Goal: Information Seeking & Learning: Learn about a topic

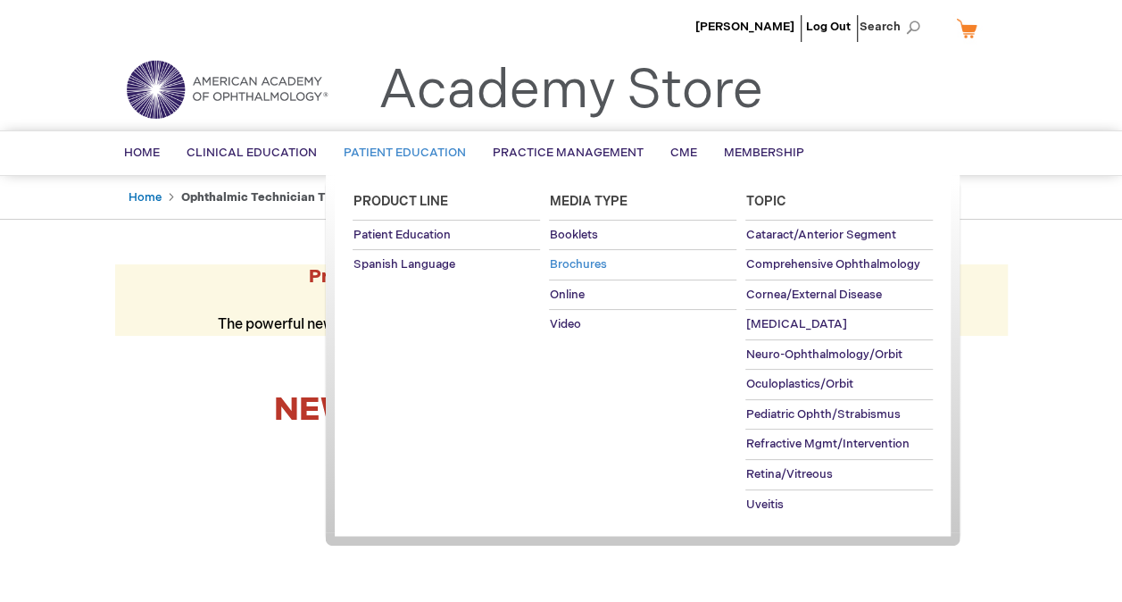
click at [572, 264] on span "Brochures" at bounding box center [577, 264] width 57 height 14
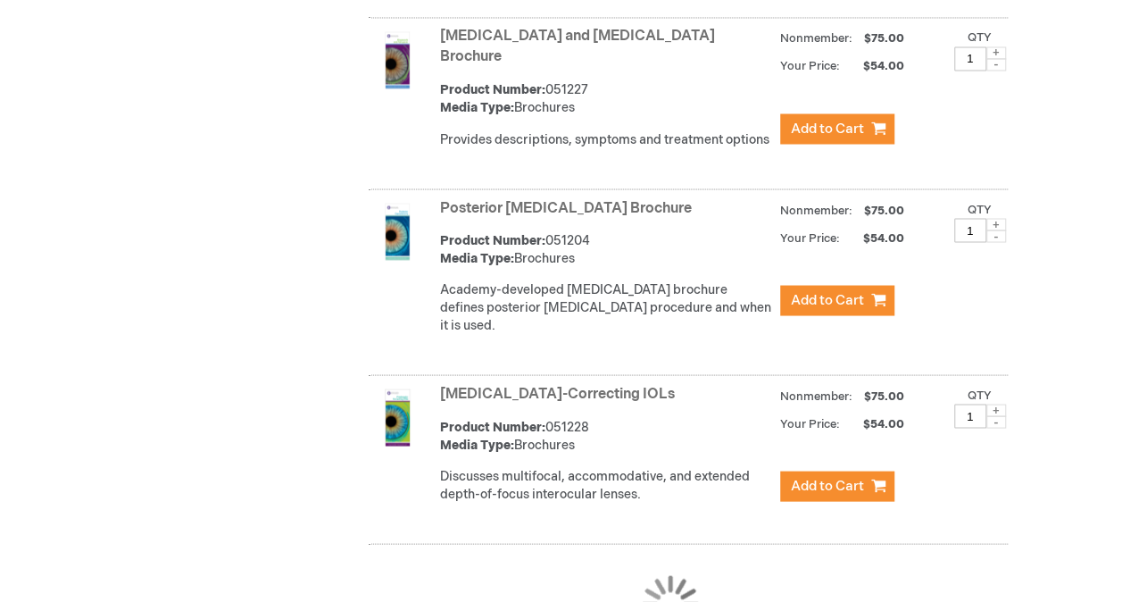
scroll to position [4935, 0]
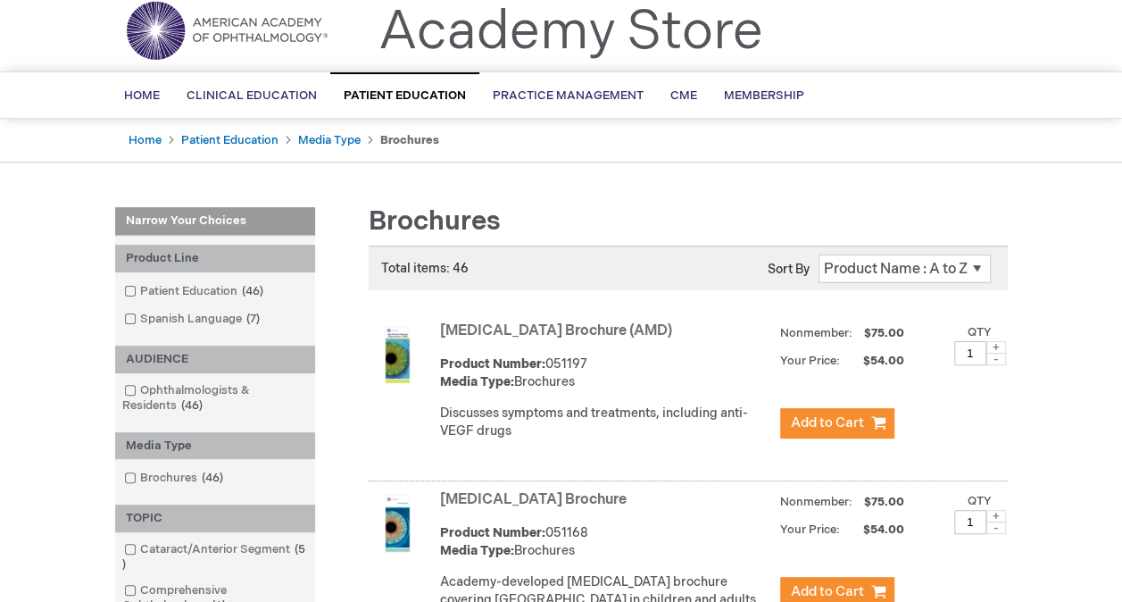
scroll to position [0, 0]
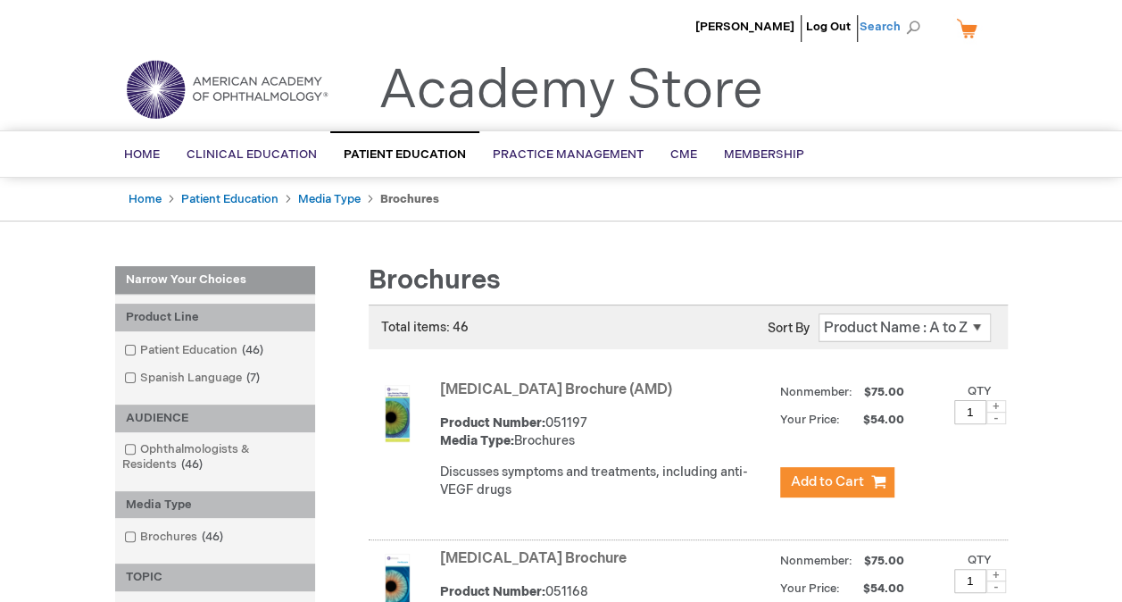
click at [910, 24] on span "Search" at bounding box center [893, 27] width 68 height 36
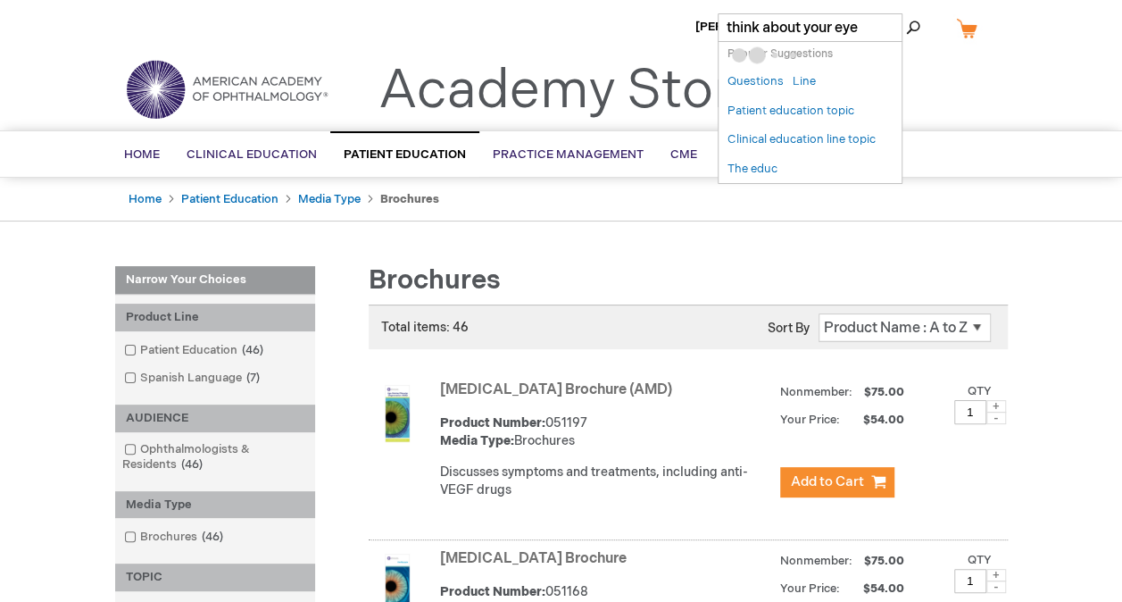
click at [906, 13] on button "Search" at bounding box center [913, 27] width 14 height 29
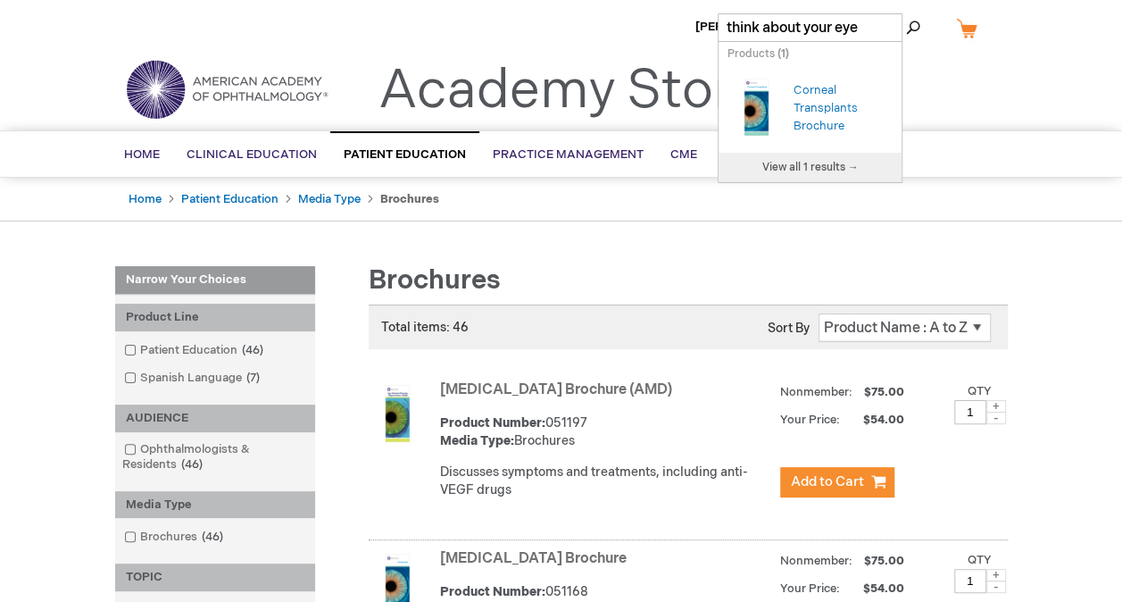
click at [916, 27] on button "Search" at bounding box center [913, 27] width 14 height 29
click at [916, 34] on button "Search" at bounding box center [913, 27] width 14 height 29
click at [863, 29] on input "think about your eye" at bounding box center [810, 27] width 185 height 29
type input "t"
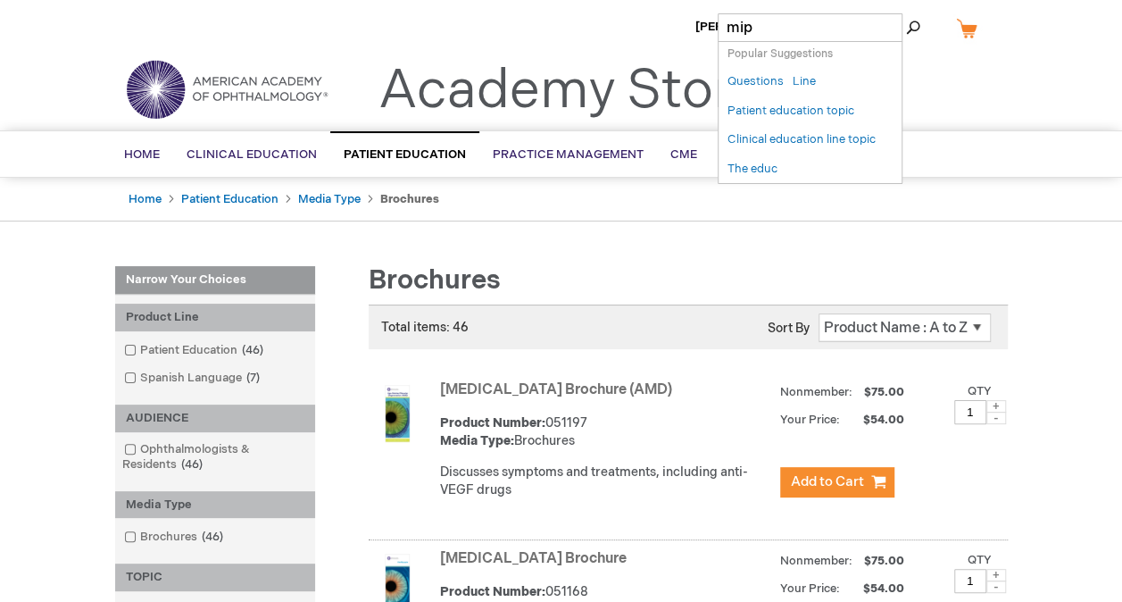
type input "mips"
